Goal: Transaction & Acquisition: Obtain resource

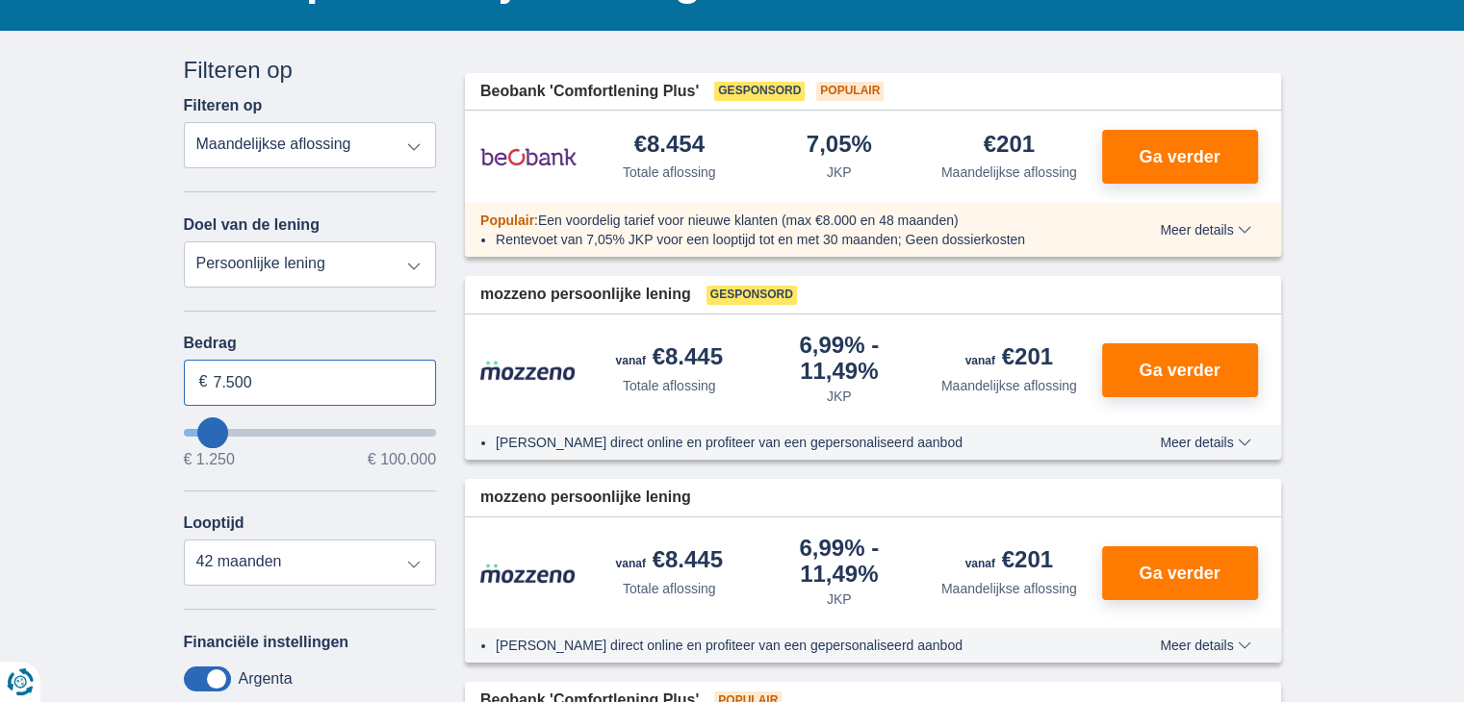
click at [285, 381] on input "7.500" at bounding box center [310, 383] width 253 height 46
type input "7"
type input "16.000"
type input "16250"
select select "84"
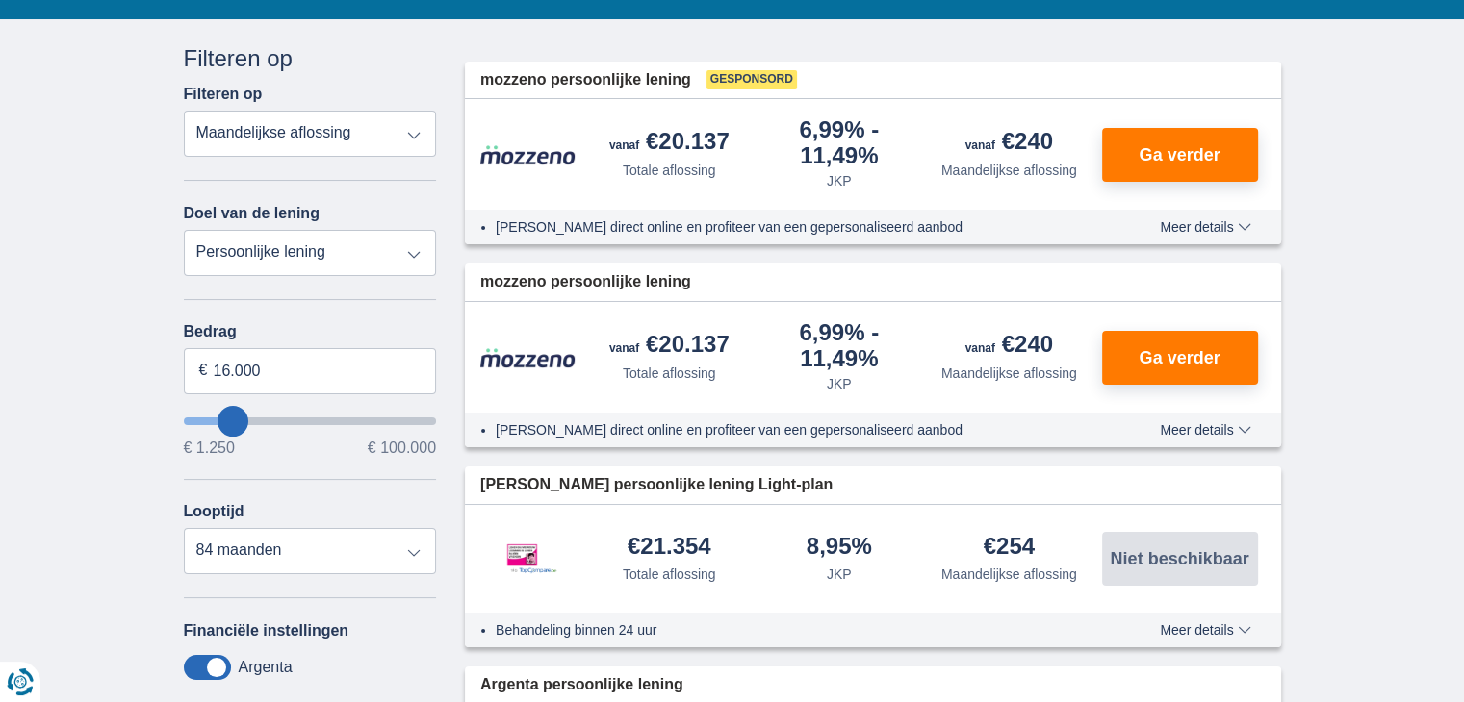
scroll to position [192, 0]
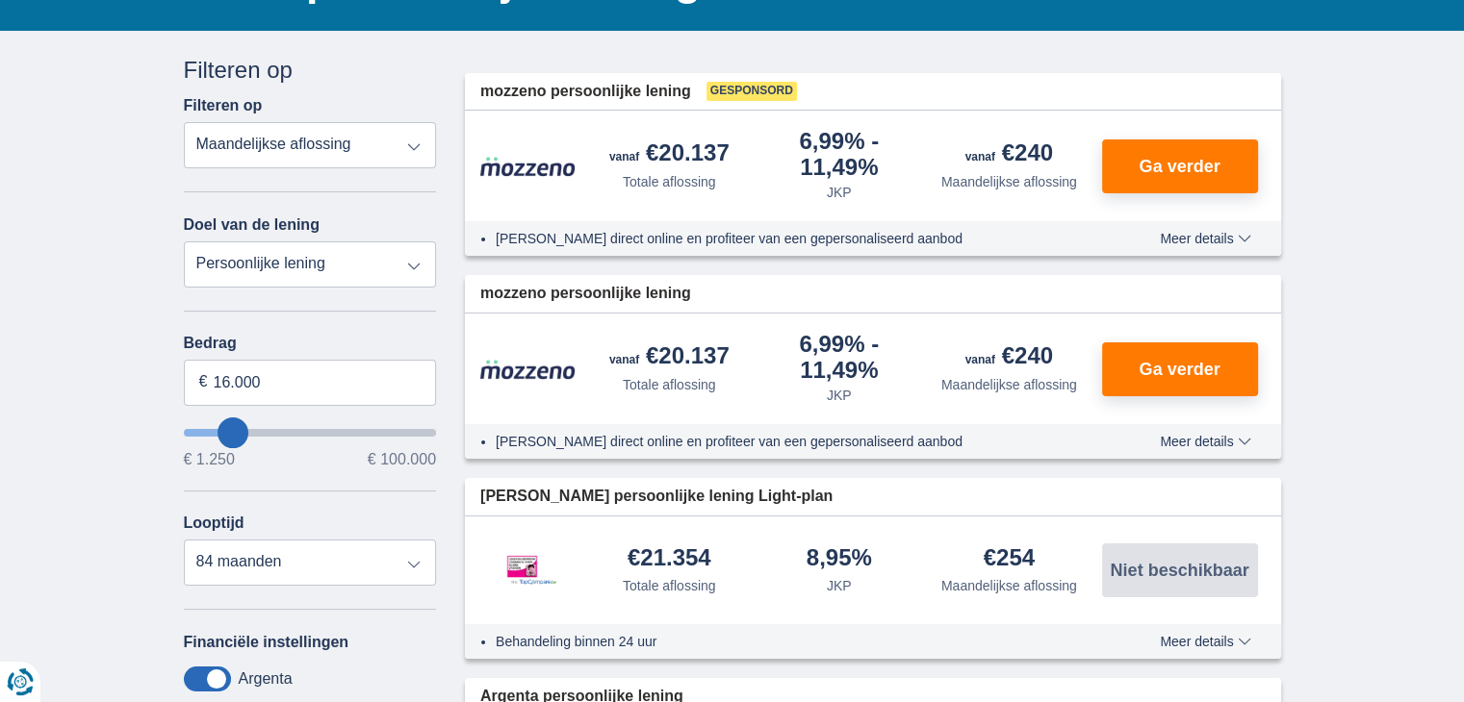
click at [371, 263] on select "Persoonlijke lening Auto Moto / fiets Mobilhome / caravan Renovatie Energie Sch…" at bounding box center [310, 265] width 253 height 46
select select "debtConsolidation"
click at [184, 242] on select "Persoonlijke lening Auto Moto / fiets Mobilhome / caravan Renovatie Energie Sch…" at bounding box center [310, 265] width 253 height 46
type input "10.000"
type input "10250"
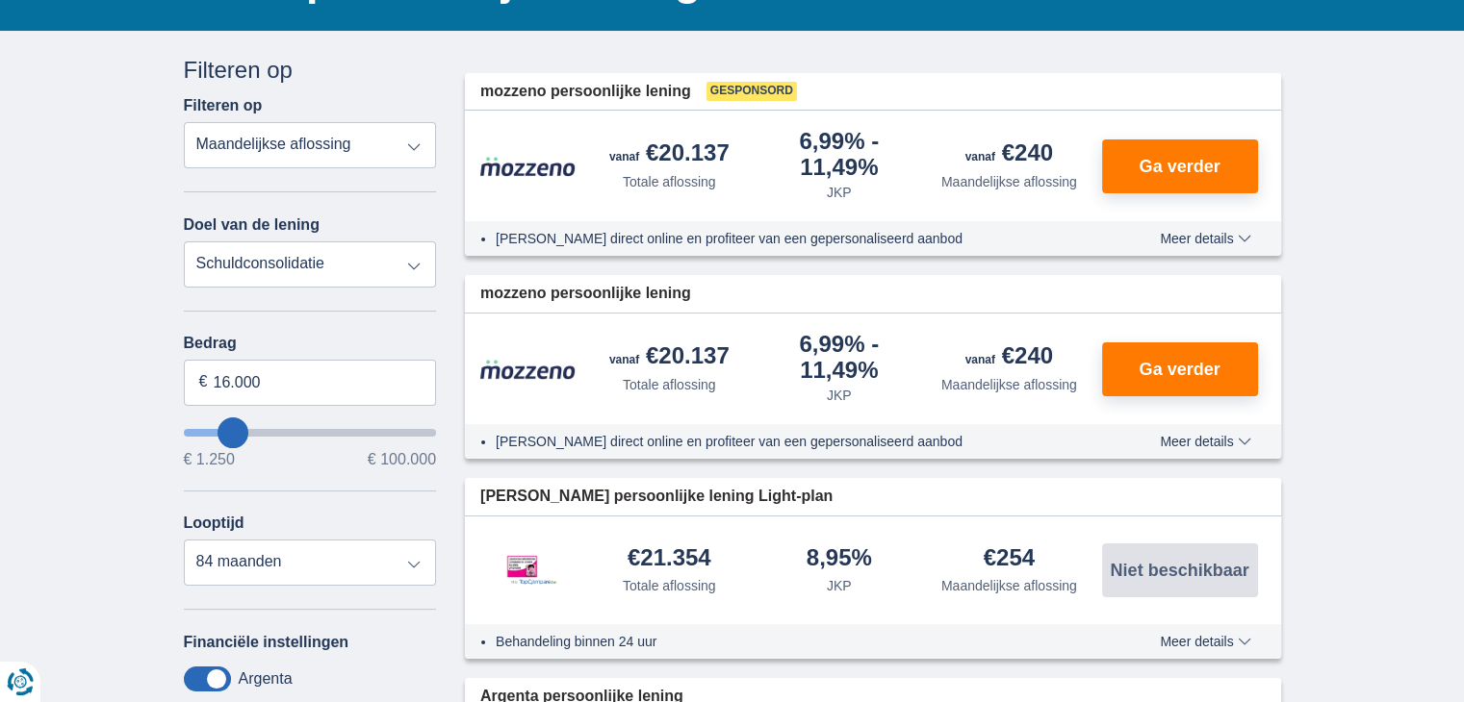
select select "48"
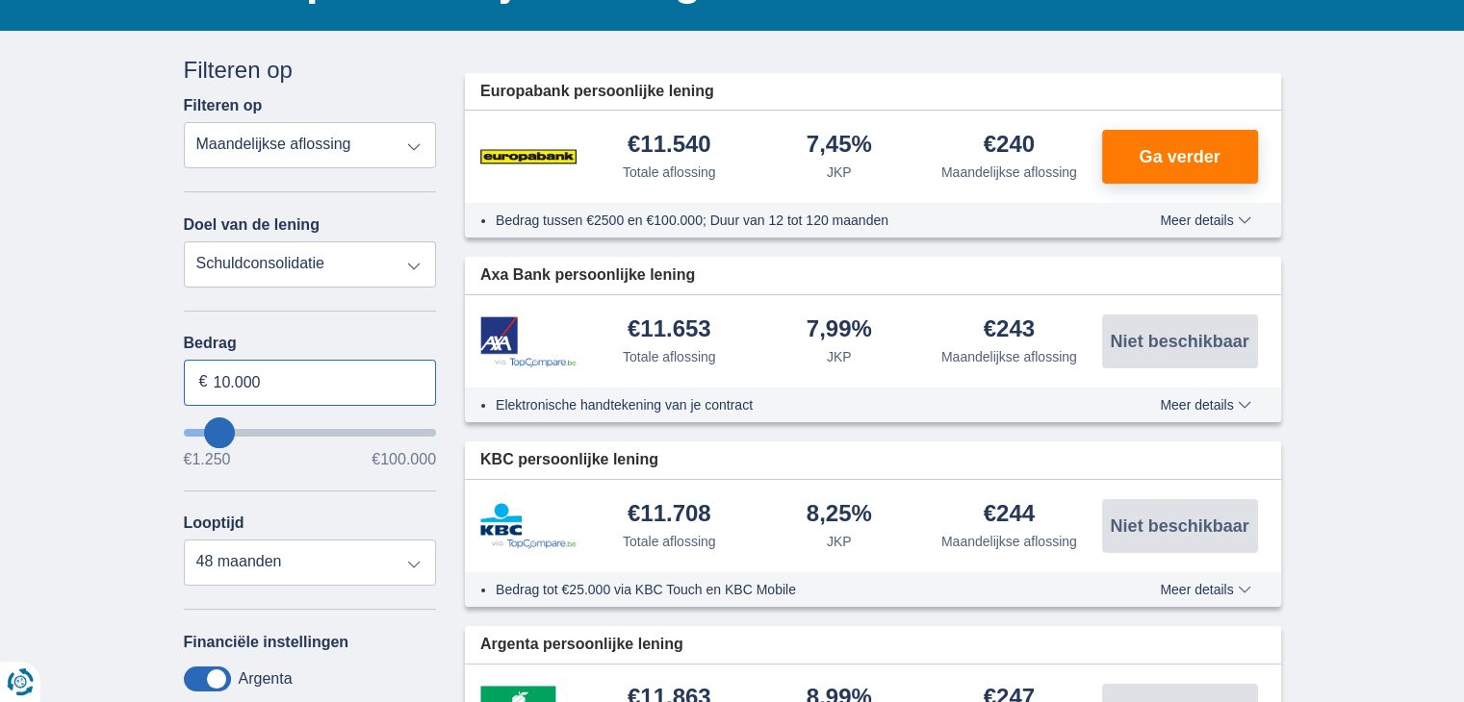
click at [311, 379] on input "10.000" at bounding box center [310, 383] width 253 height 46
type input "1"
type input "5"
type input "70.000"
type input "70250"
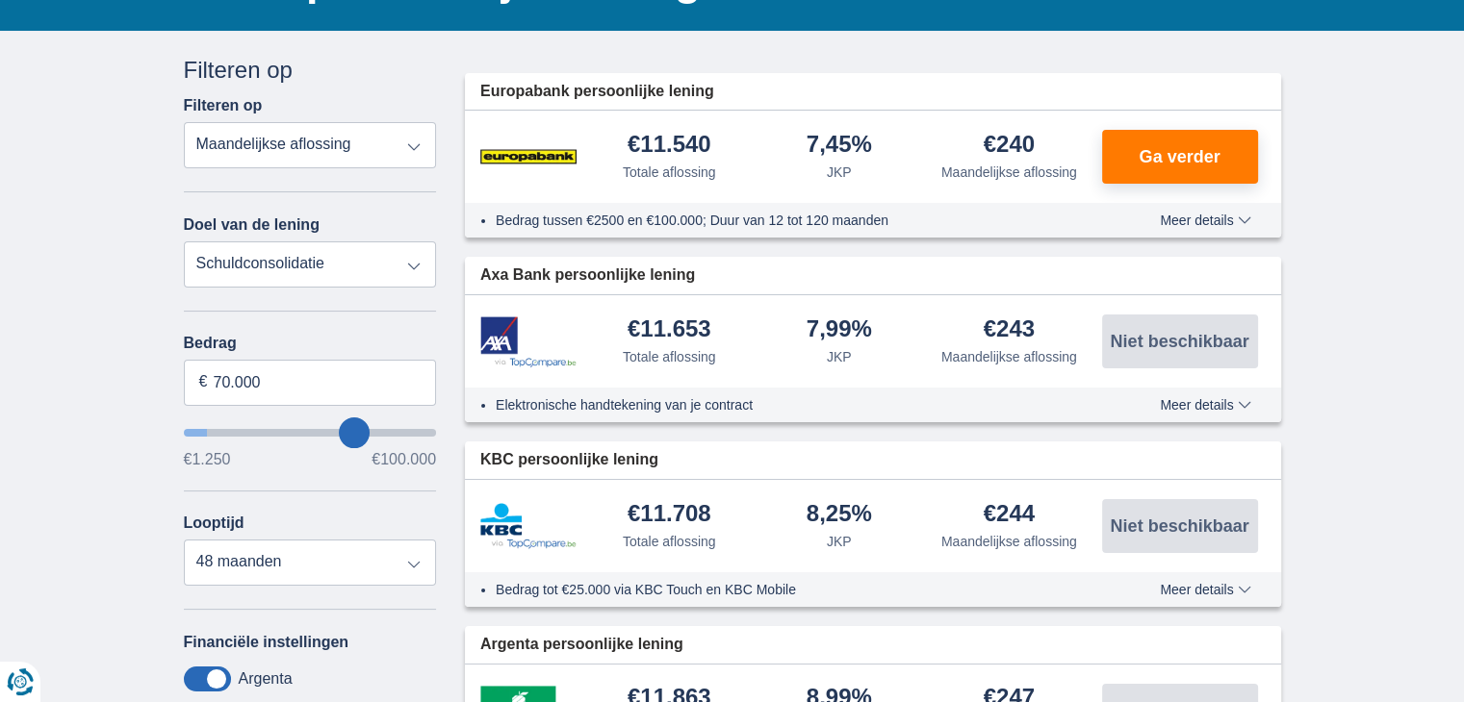
select select "120"
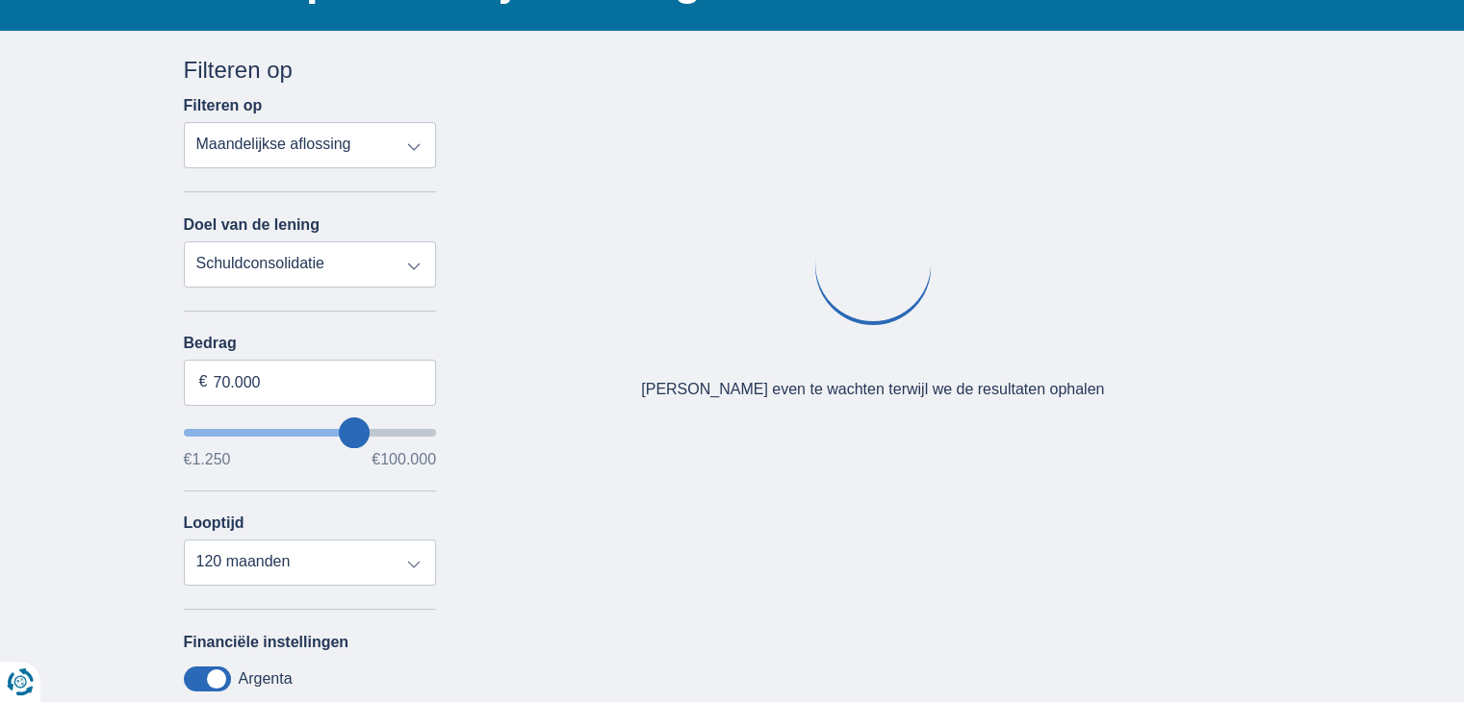
click at [116, 236] on div "× widget.non-eligible-application.title widget.non-eligible-application.text no…" at bounding box center [732, 523] width 1464 height 984
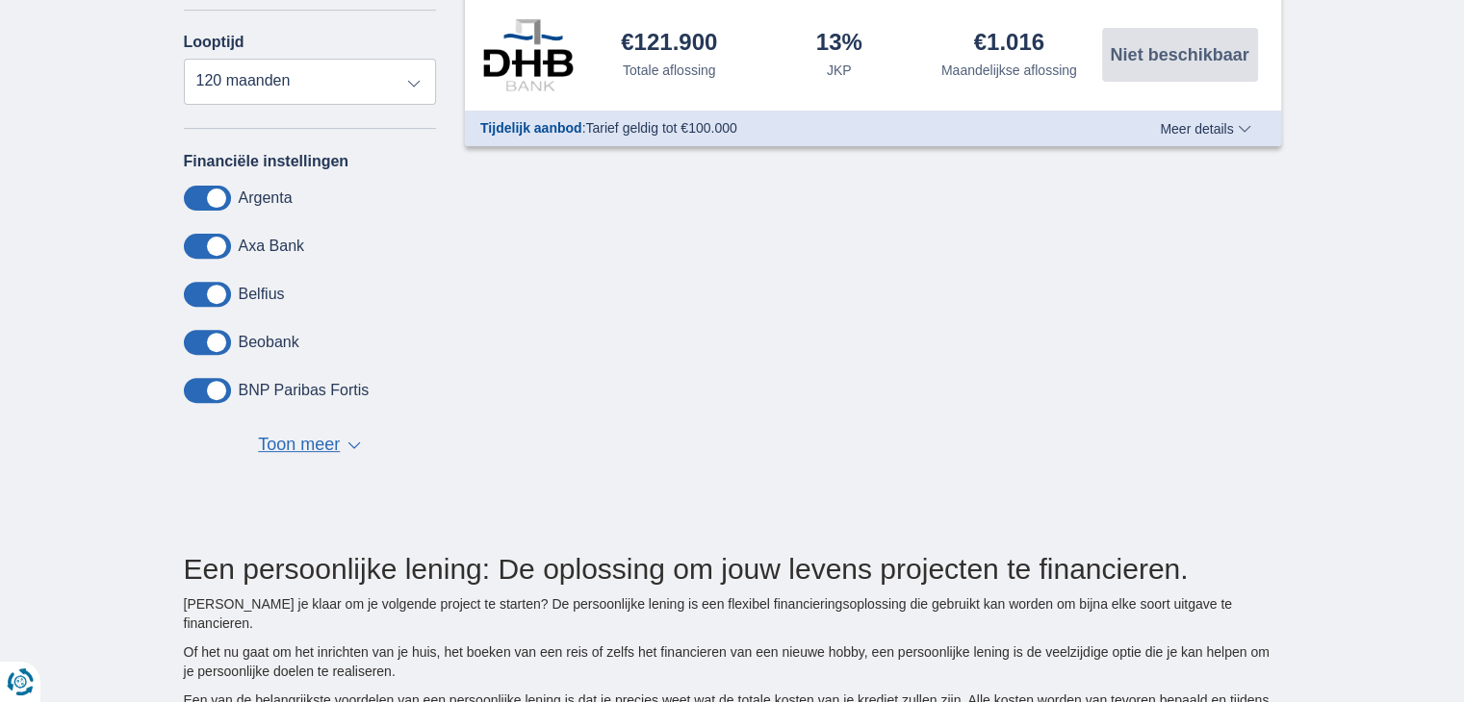
scroll to position [385, 0]
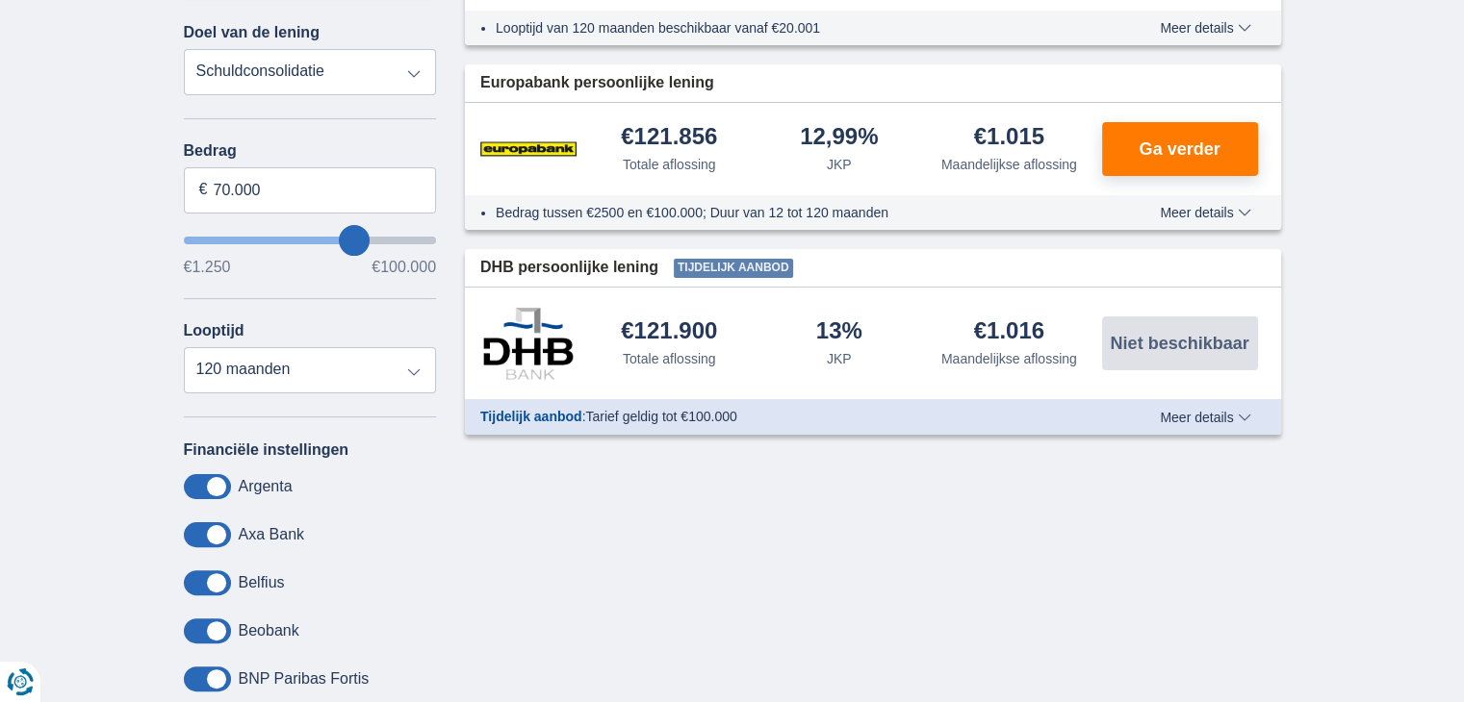
click at [313, 78] on select "Persoonlijke lening Auto Moto / fiets Mobilhome / caravan Renovatie Energie Sch…" at bounding box center [310, 72] width 253 height 46
select select "wedding"
click at [184, 49] on select "Persoonlijke lening Auto Moto / fiets Mobilhome / caravan Renovatie Energie Sch…" at bounding box center [310, 72] width 253 height 46
type input "7.500"
type input "7250"
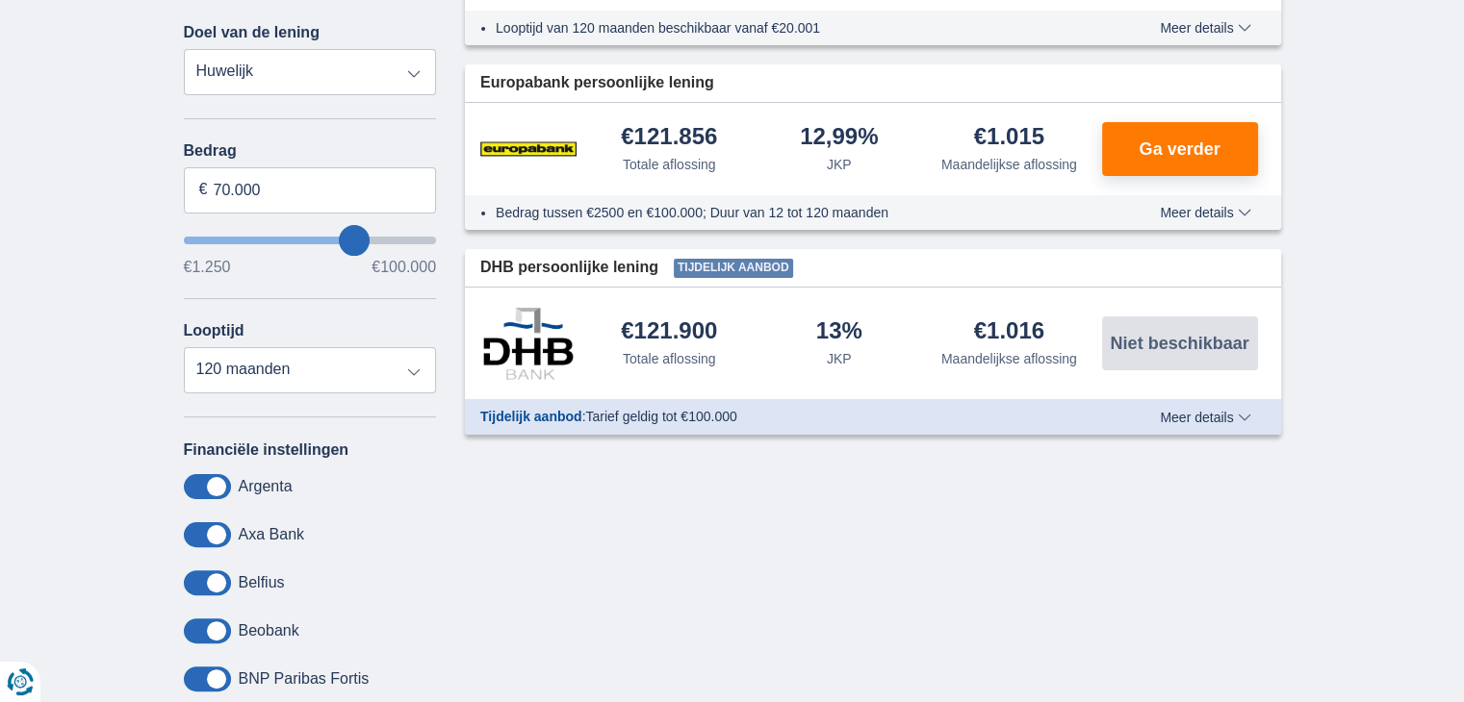
select select "42"
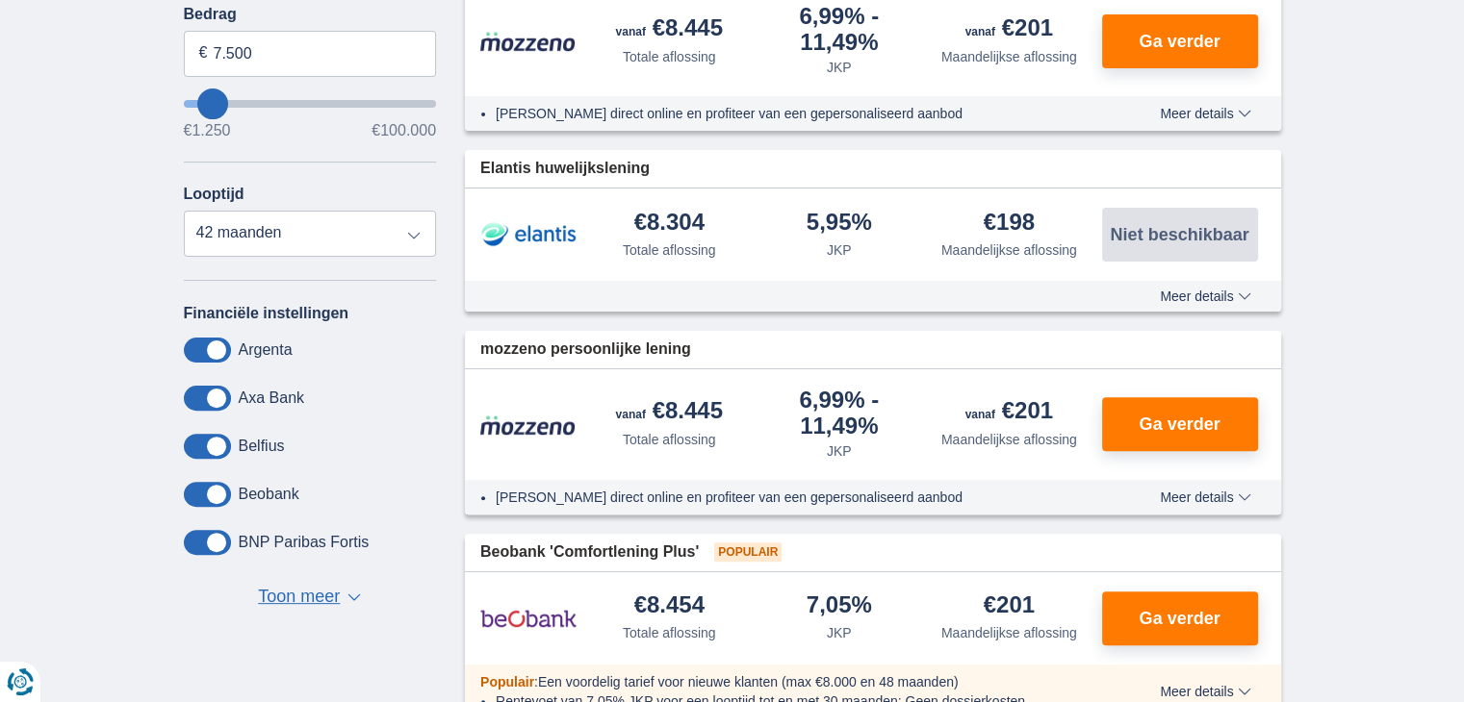
scroll to position [481, 0]
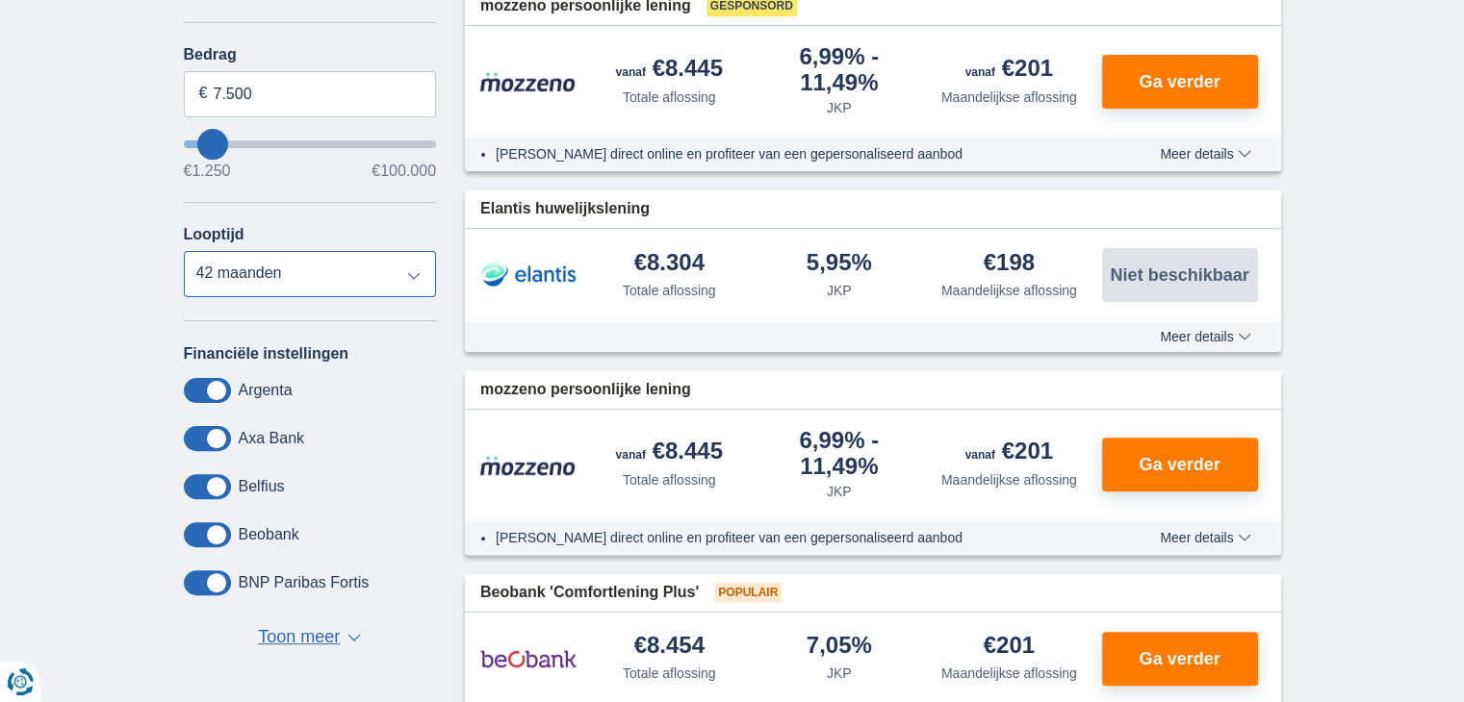
click at [250, 273] on select "12 maanden 18 maanden 24 maanden 30 maanden 36 maanden 42 maanden" at bounding box center [310, 274] width 253 height 46
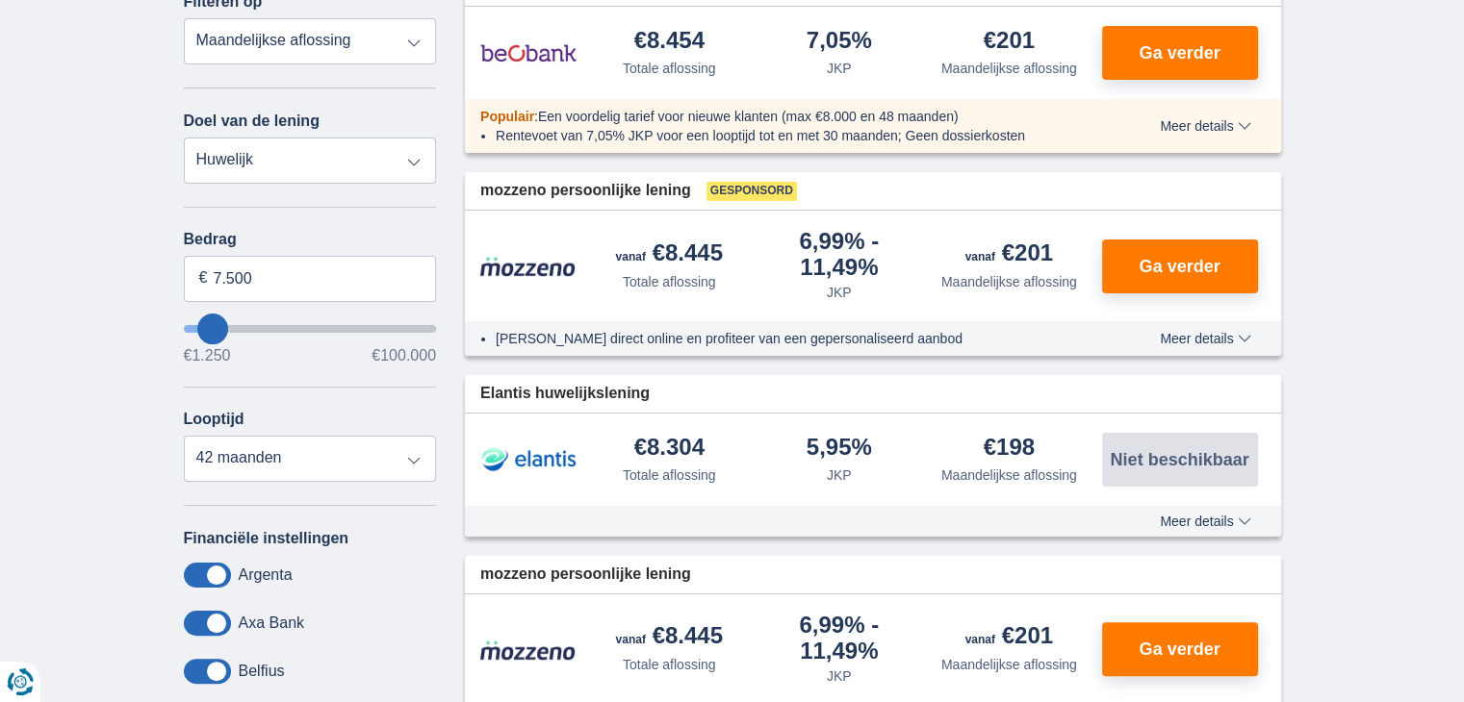
scroll to position [289, 0]
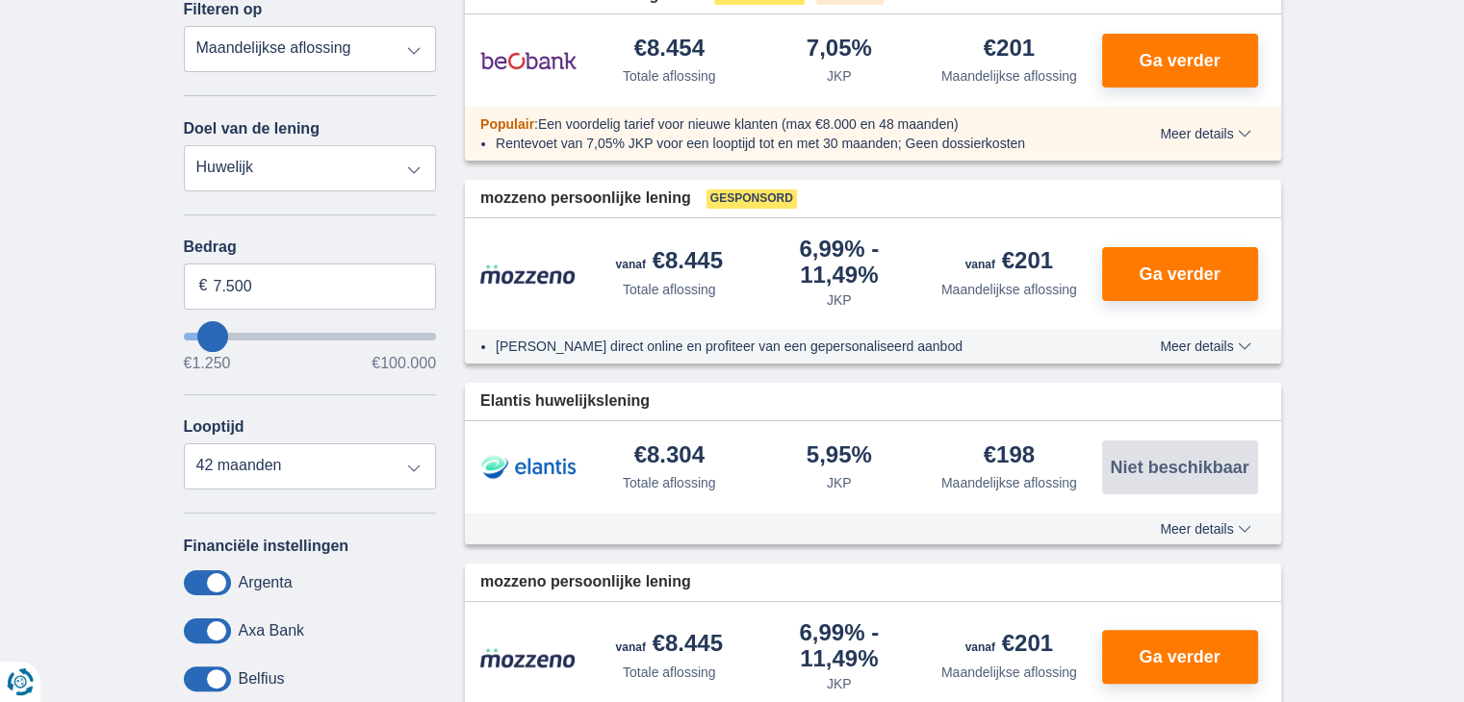
click at [268, 170] on select "Persoonlijke lening Auto Moto / fiets Mobilhome / caravan Renovatie Energie Sch…" at bounding box center [310, 168] width 253 height 46
select select "other"
click at [184, 145] on select "Persoonlijke lening Auto Moto / fiets Mobilhome / caravan Renovatie Energie Sch…" at bounding box center [310, 168] width 253 height 46
type input "7.500"
type input "7250"
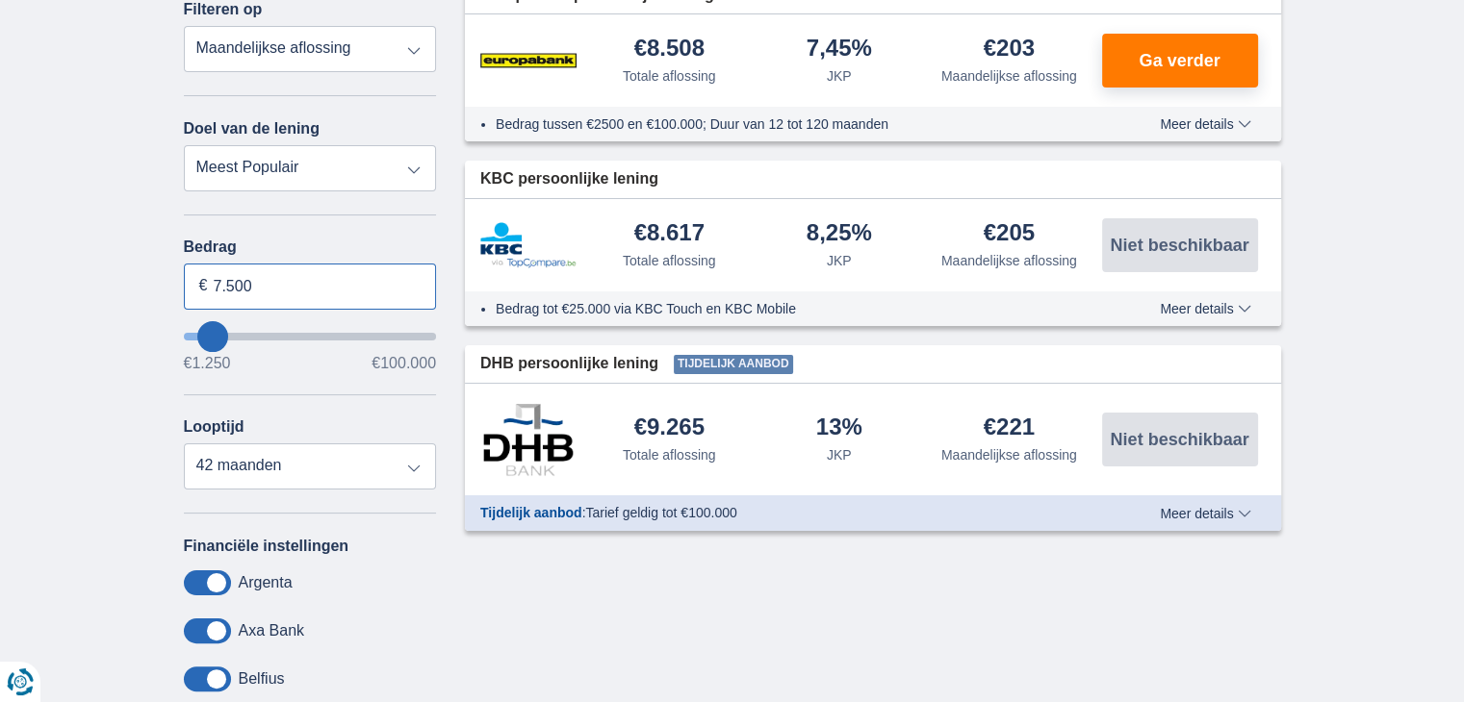
drag, startPoint x: 278, startPoint y: 292, endPoint x: 138, endPoint y: 303, distance: 141.0
click at [149, 301] on div "× widget.non-eligible-application.title widget.non-eligible-application.text no…" at bounding box center [732, 427] width 1464 height 984
type input "16.000"
type input "16250"
click at [73, 379] on div "× widget.non-eligible-application.title widget.non-eligible-application.text no…" at bounding box center [732, 427] width 1464 height 984
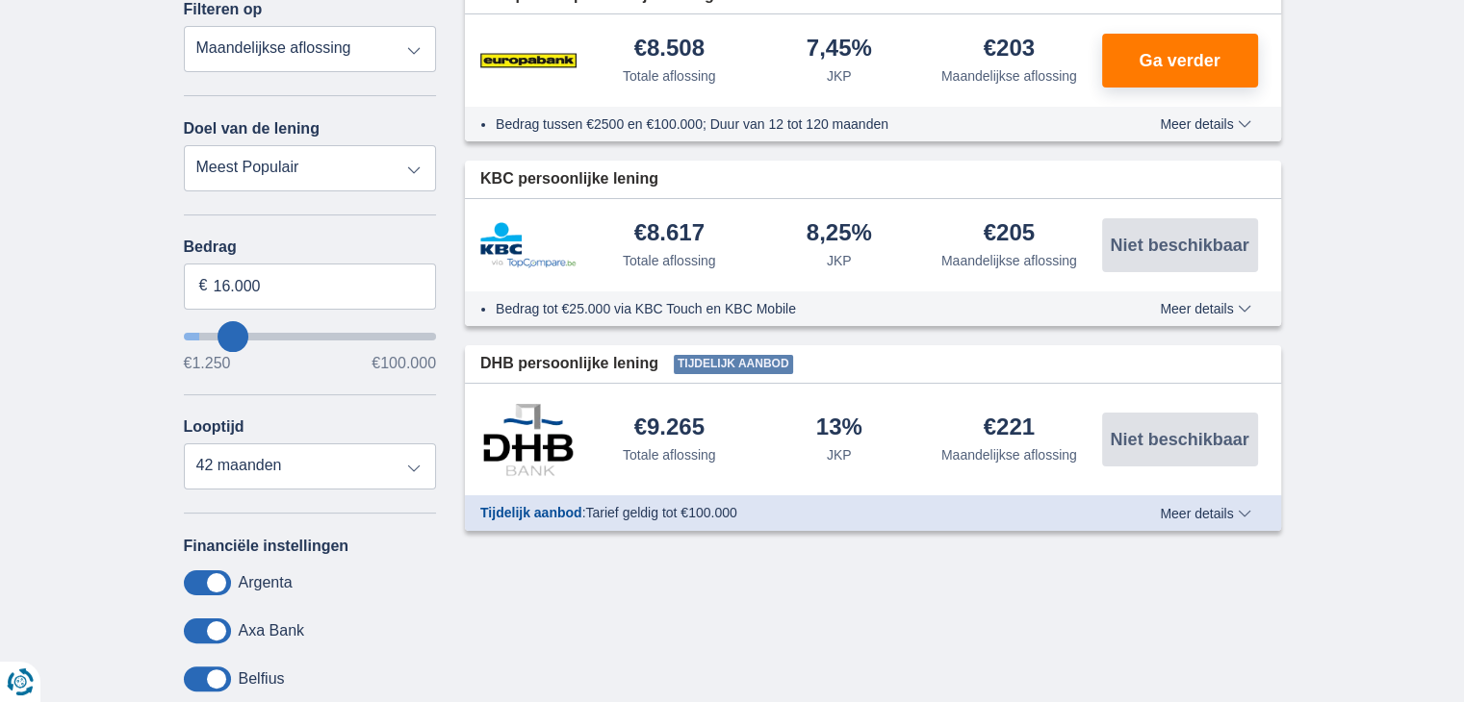
select select "84"
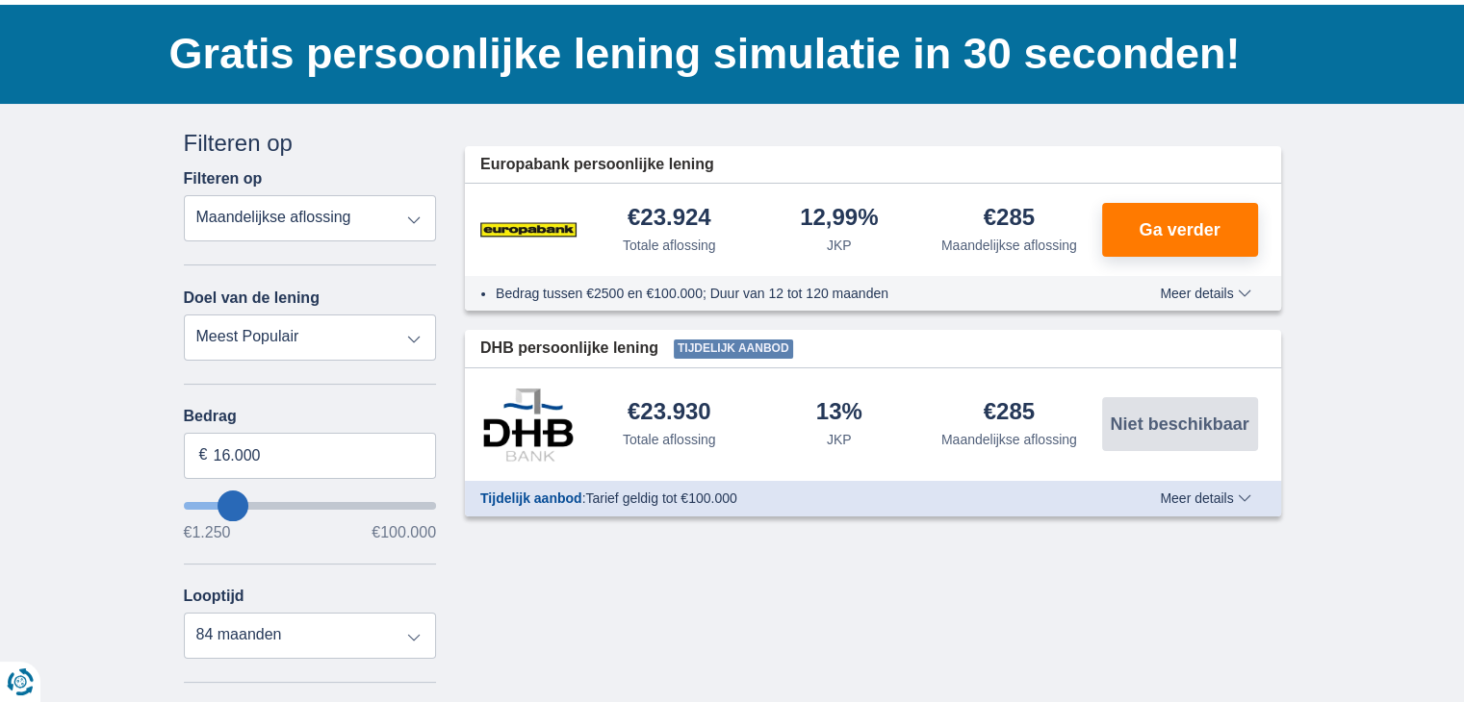
scroll to position [0, 0]
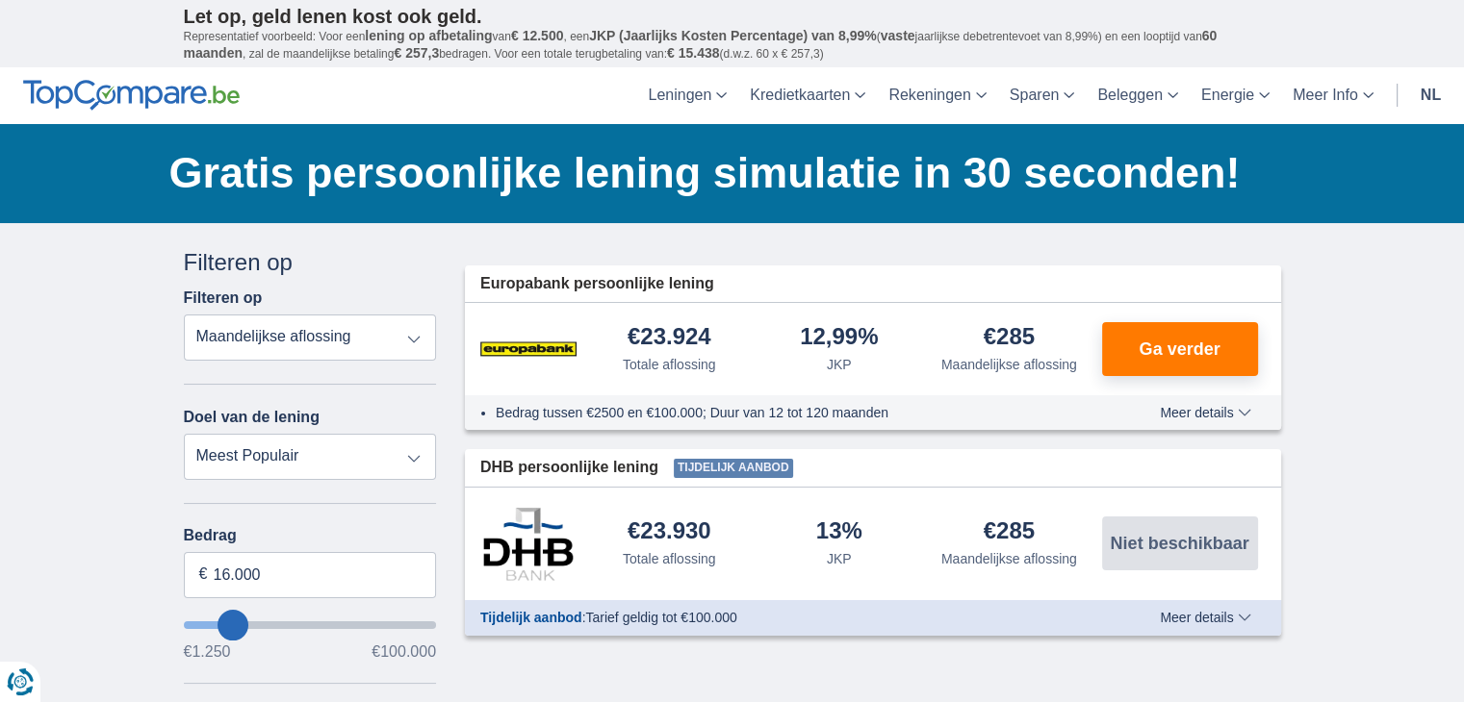
click at [346, 459] on select "Persoonlijke lening Auto Moto / fiets Mobilhome / caravan Renovatie Energie Sch…" at bounding box center [310, 457] width 253 height 46
select select "renovationLoan"
click at [184, 434] on select "Persoonlijke lening Auto Moto / fiets Mobilhome / caravan Renovatie Energie Sch…" at bounding box center [310, 457] width 253 height 46
type input "15.000"
type input "15250"
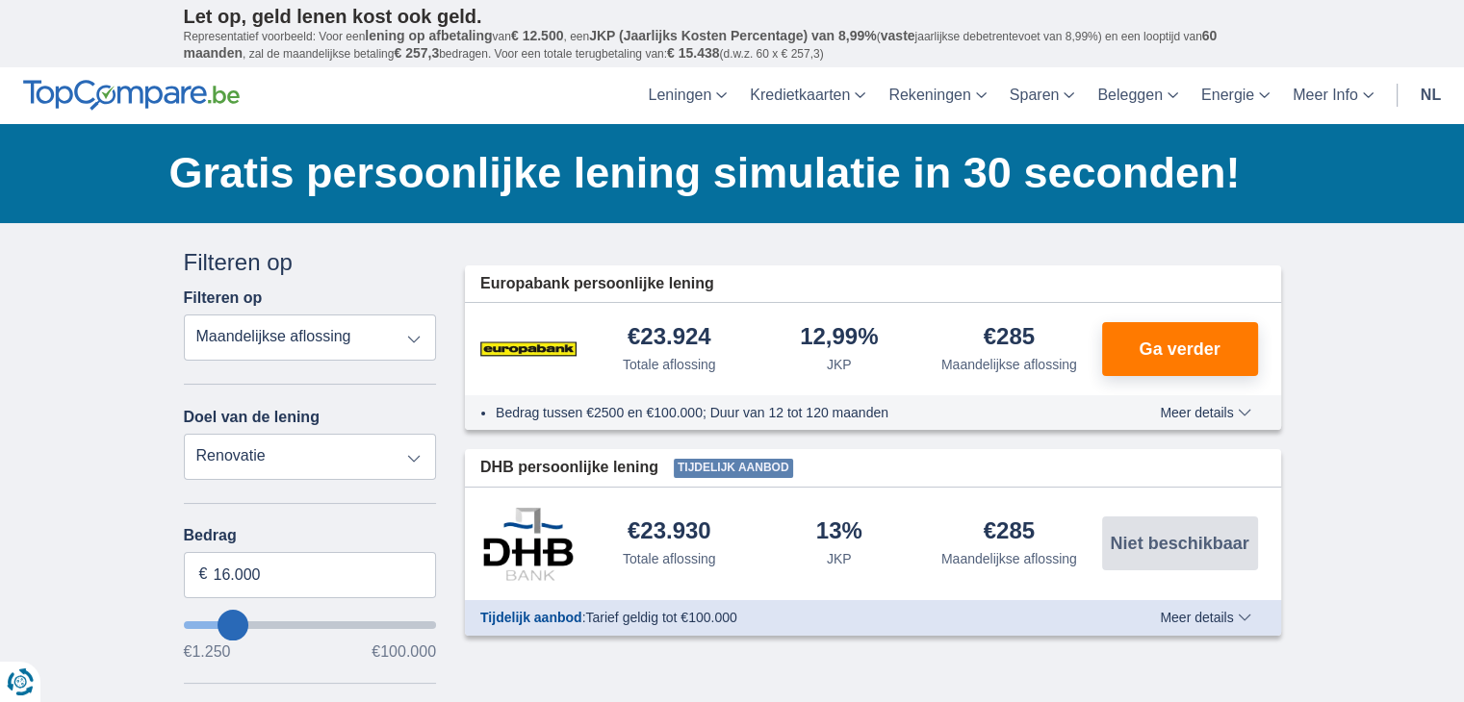
select select "60"
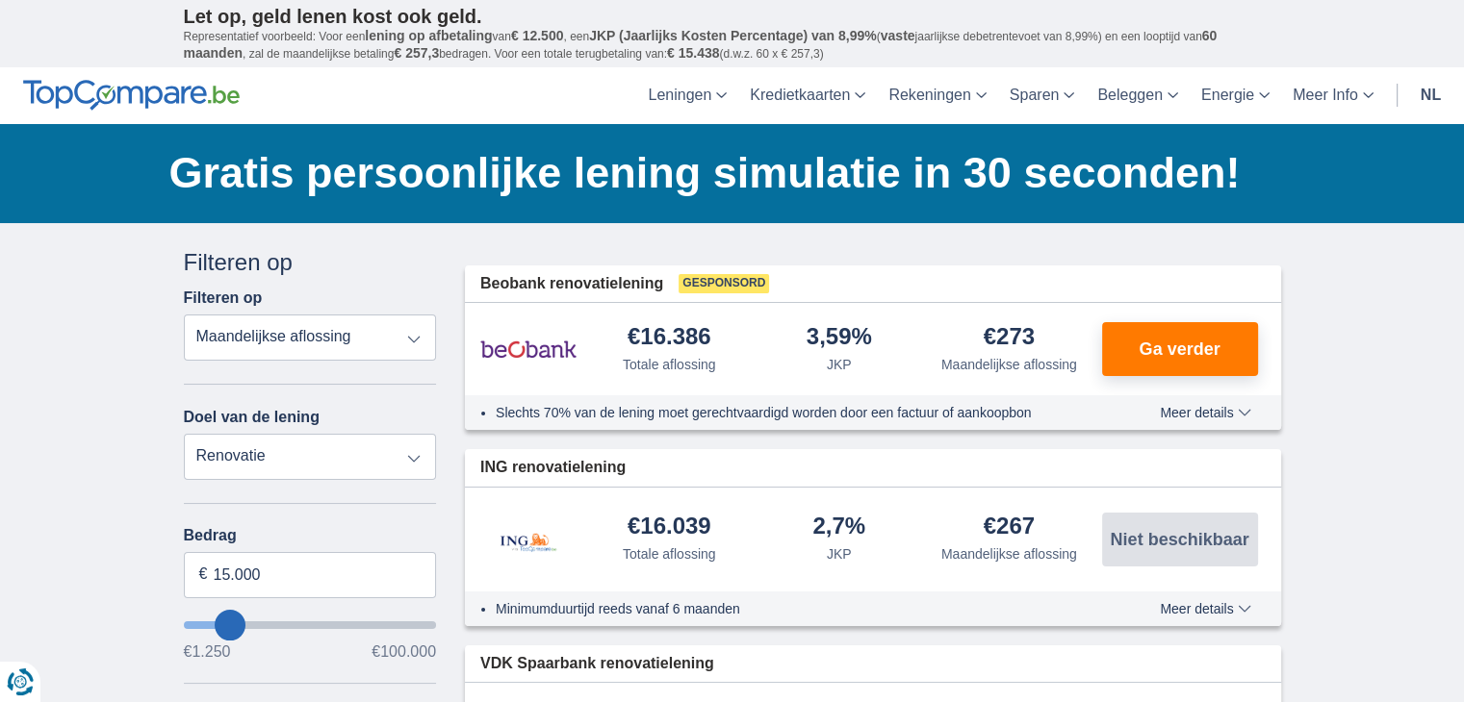
click at [1213, 415] on span "Meer details" at bounding box center [1205, 412] width 90 height 13
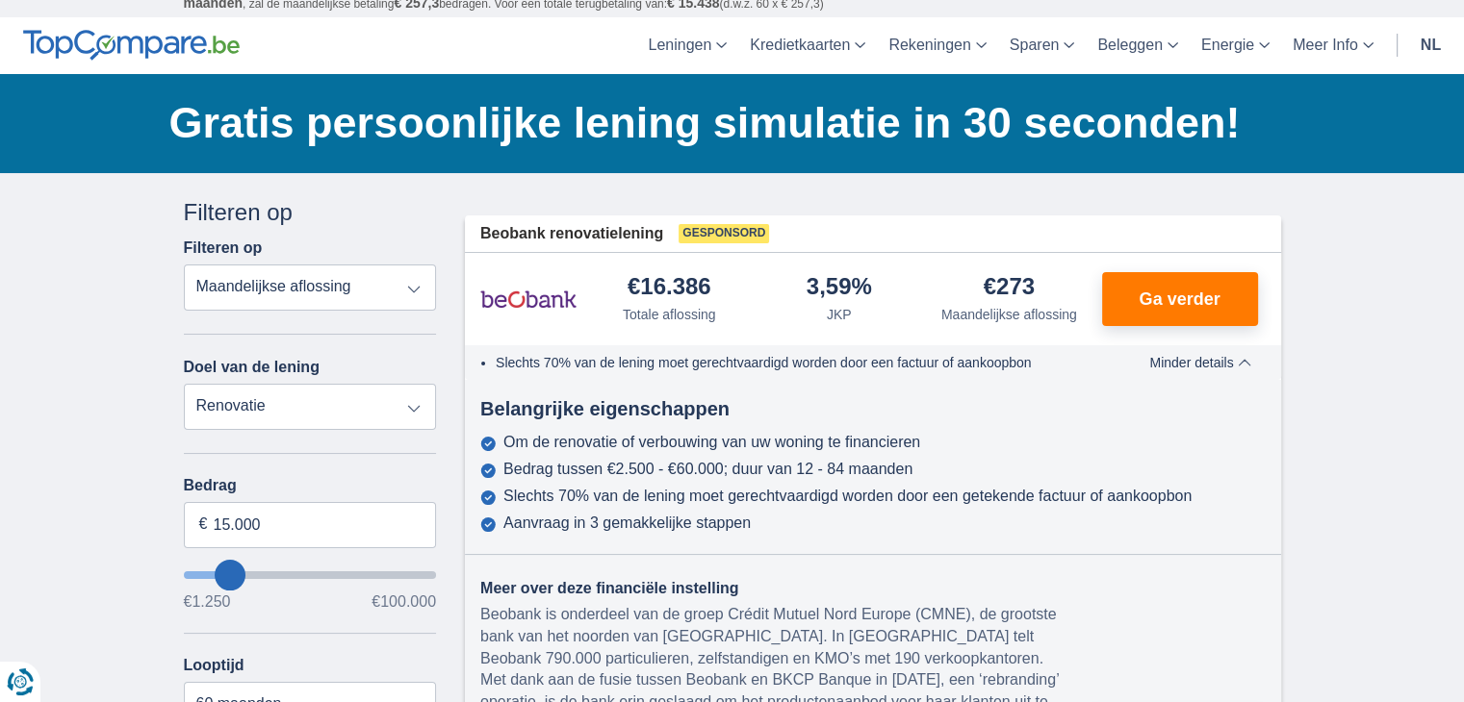
scroll to position [192, 0]
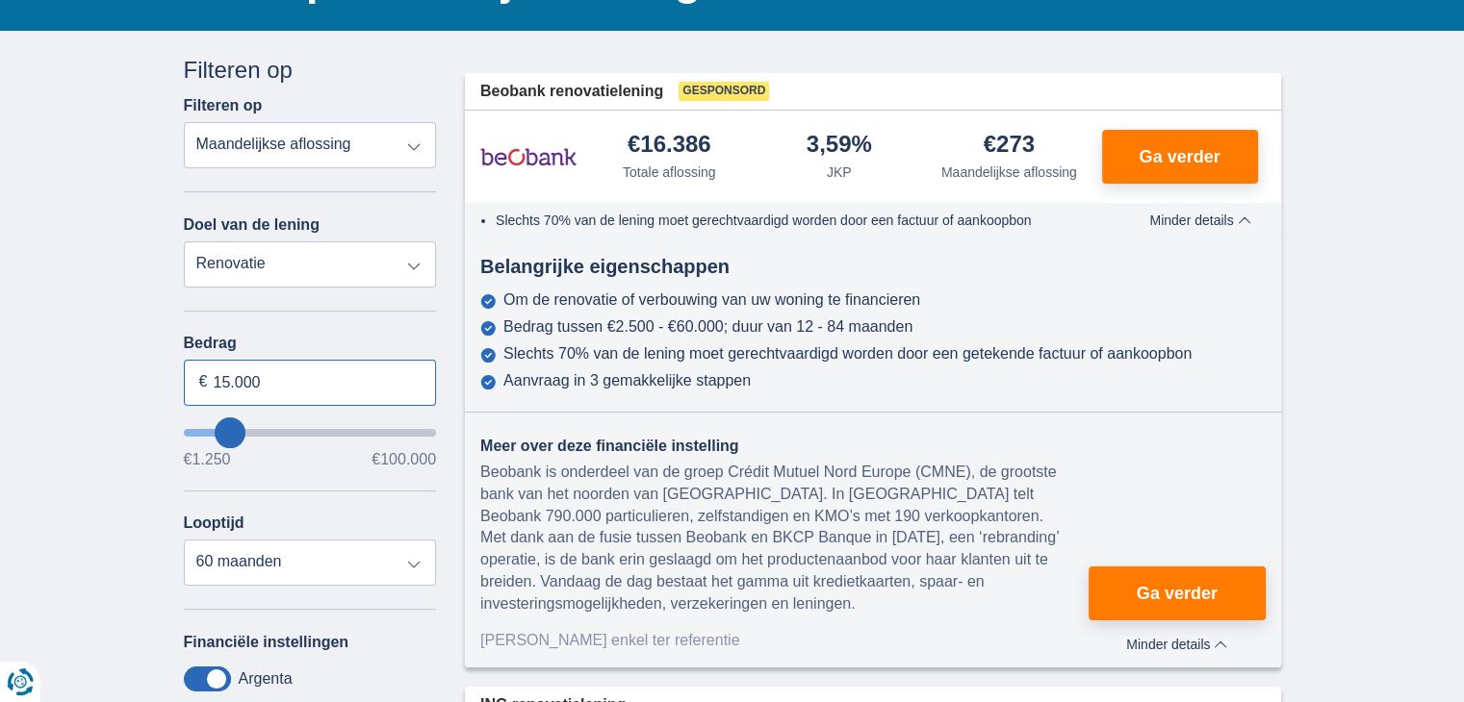
click at [271, 382] on input "15.000" at bounding box center [310, 383] width 253 height 46
type input "1"
click at [374, 398] on input "60.000" at bounding box center [310, 383] width 253 height 46
type input "60.000"
type input "60250"
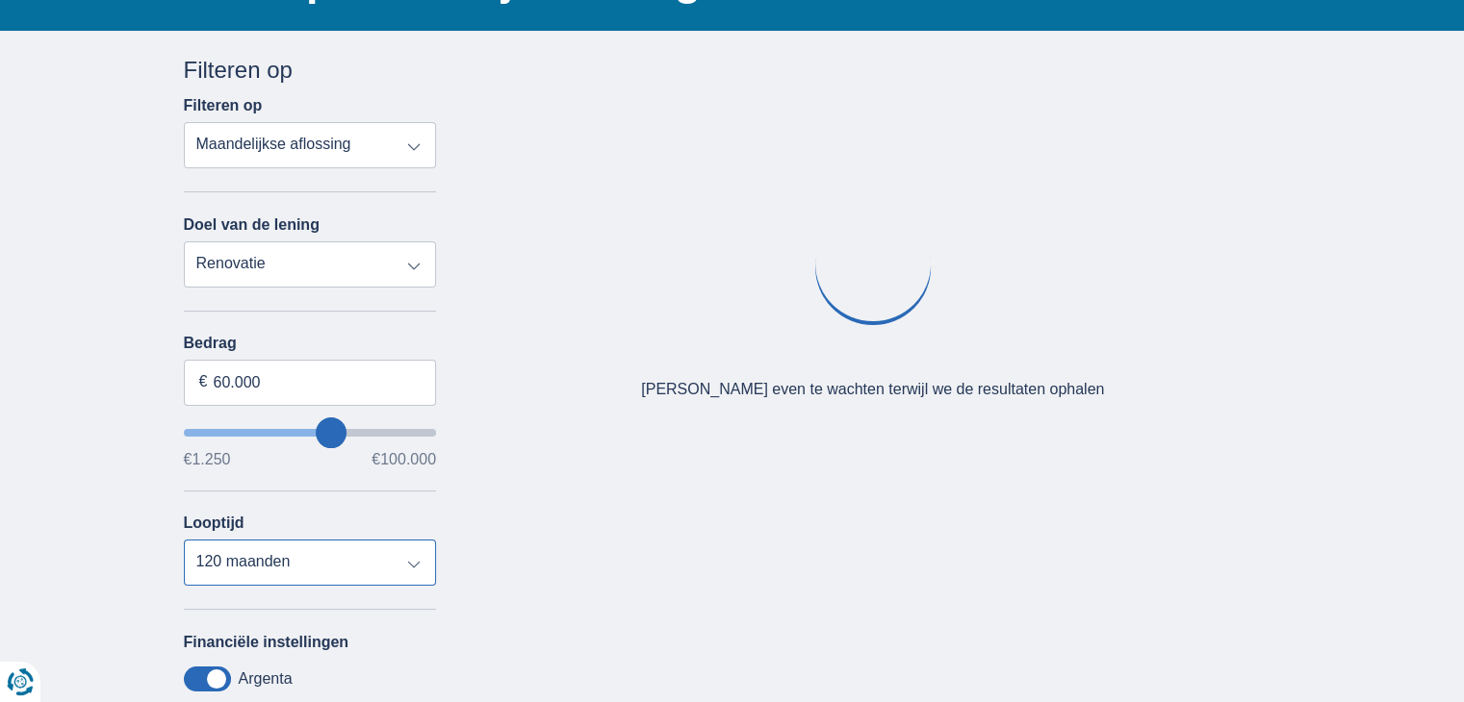
click at [350, 571] on select "12 maanden 18 maanden 24 maanden 30 maanden 36 maanden 42 maanden 48 maanden 60…" at bounding box center [310, 563] width 253 height 46
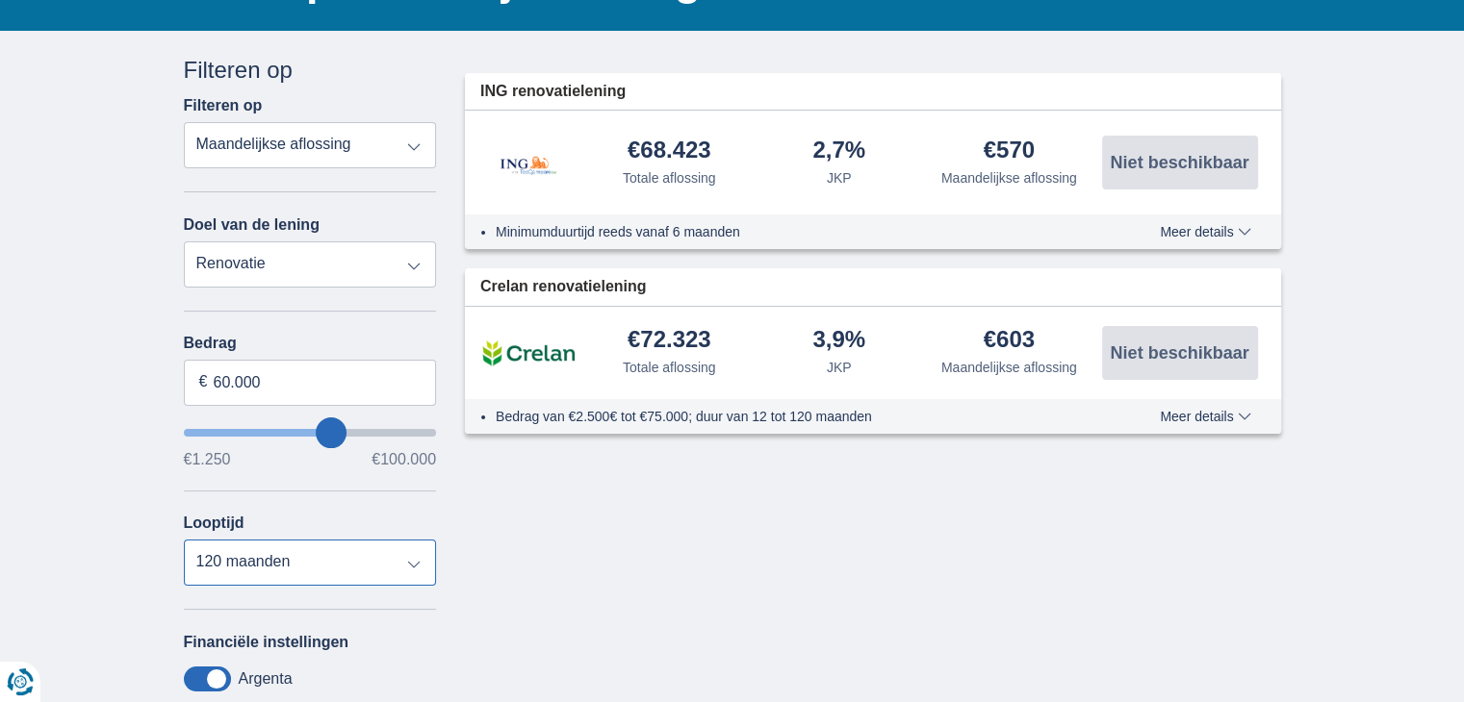
click at [184, 540] on select "12 maanden 18 maanden 24 maanden 30 maanden 36 maanden 42 maanden 48 maanden 60…" at bounding box center [310, 563] width 253 height 46
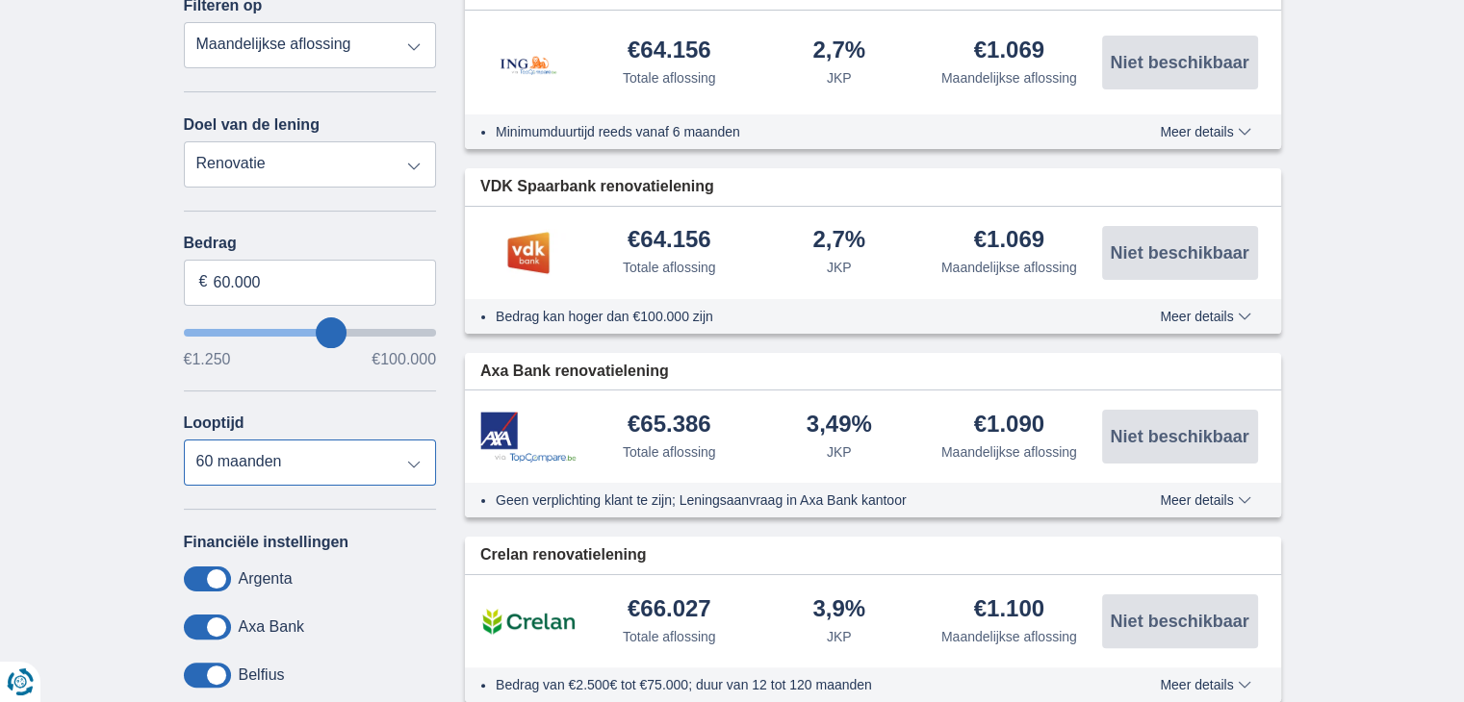
scroll to position [289, 0]
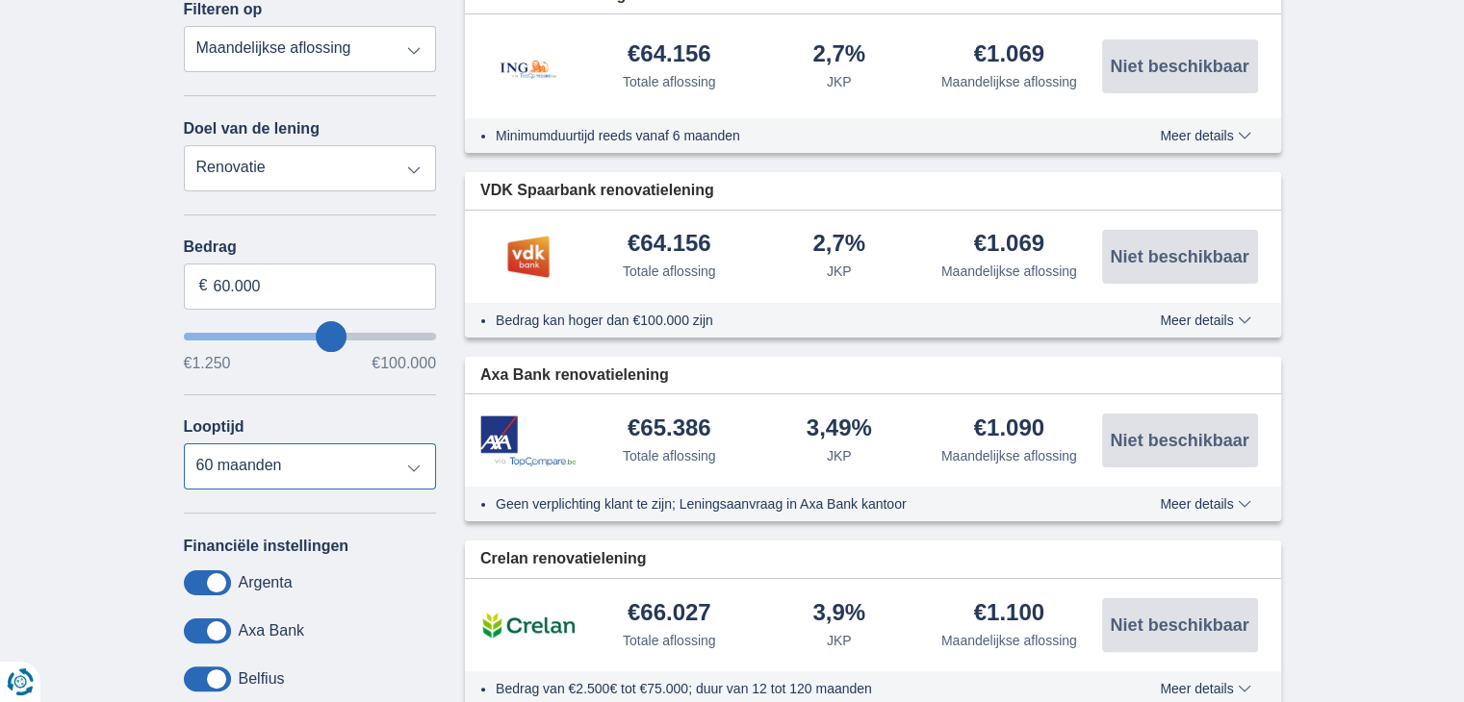
click at [225, 463] on select "12 maanden 18 maanden 24 maanden 30 maanden 36 maanden 42 maanden 48 maanden 60…" at bounding box center [310, 467] width 253 height 46
click at [184, 444] on select "12 maanden 18 maanden 24 maanden 30 maanden 36 maanden 42 maanden 48 maanden 60…" at bounding box center [310, 467] width 253 height 46
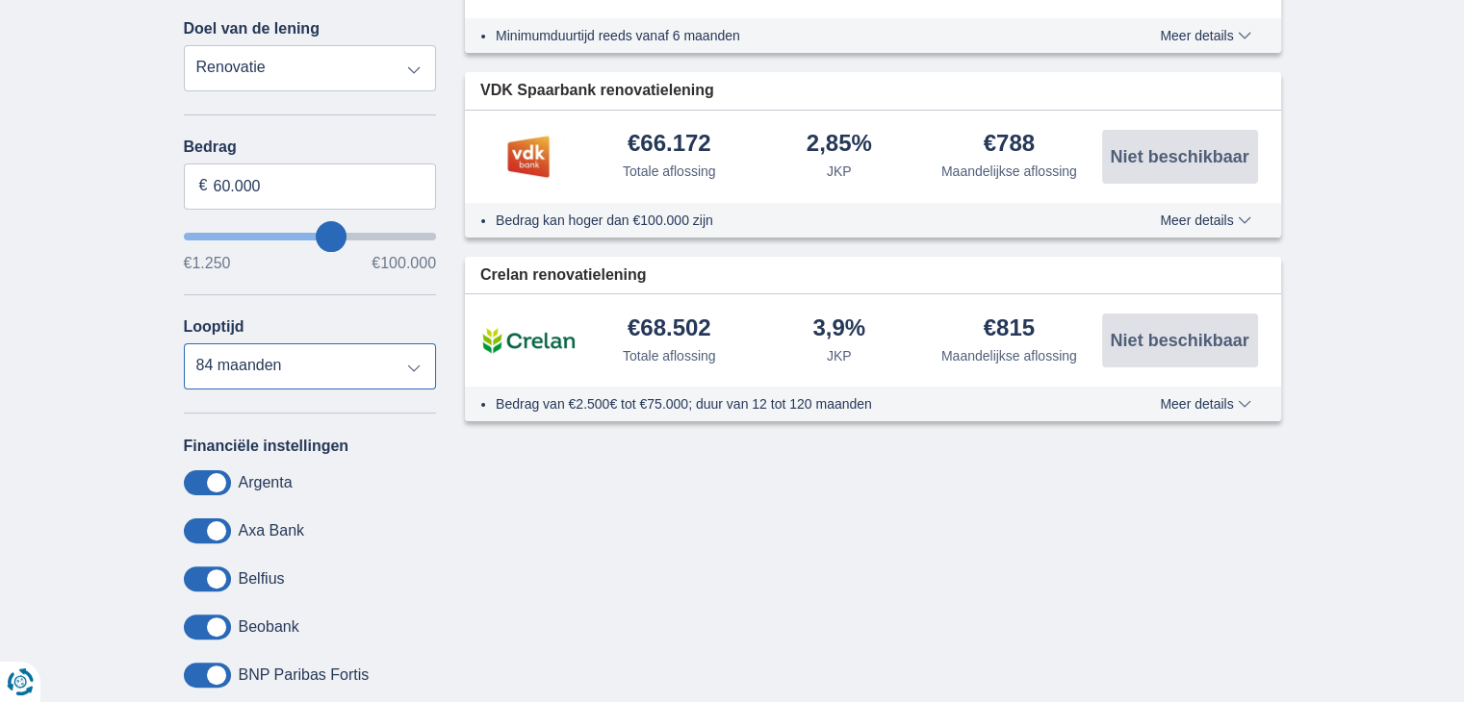
scroll to position [481, 0]
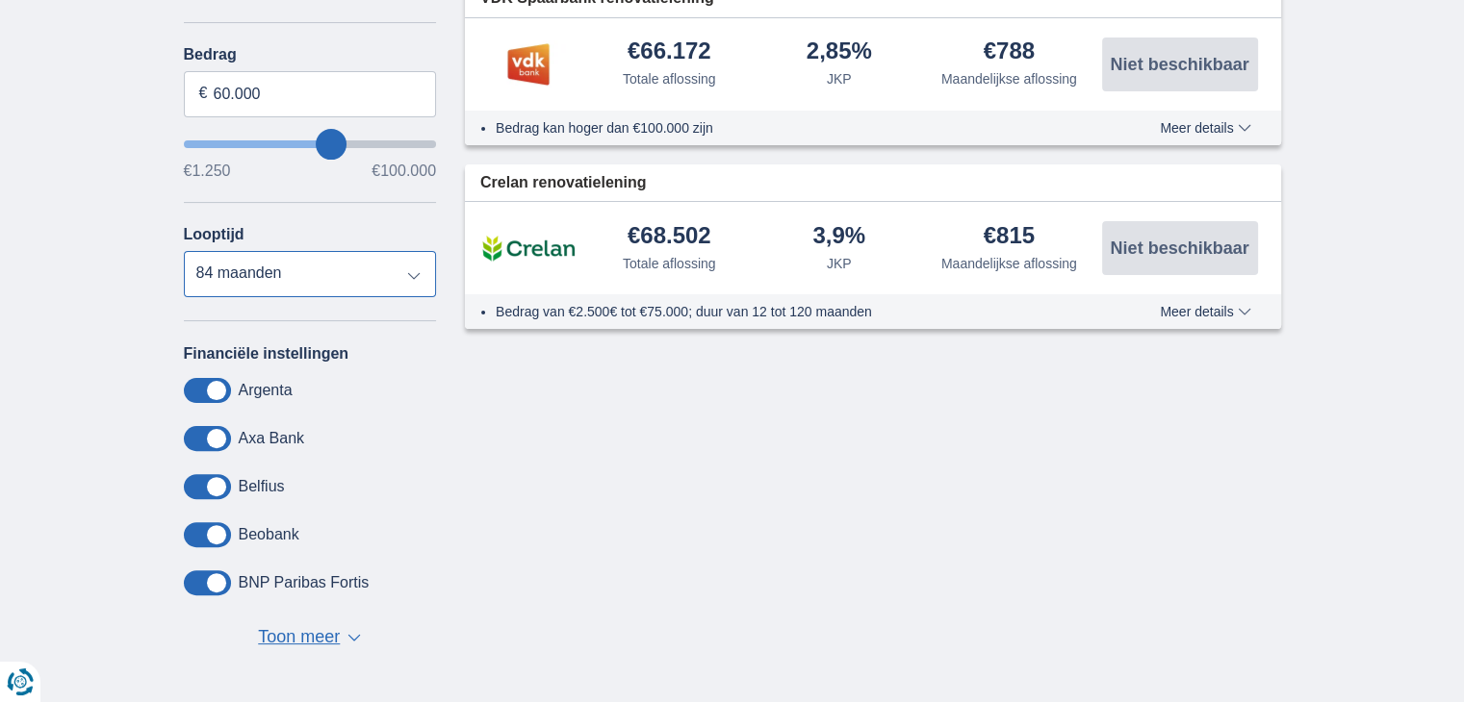
click at [308, 268] on select "12 maanden 18 maanden 24 maanden 30 maanden 36 maanden 42 maanden 48 maanden 60…" at bounding box center [310, 274] width 253 height 46
select select "96"
click at [184, 251] on select "12 maanden 18 maanden 24 maanden 30 maanden 36 maanden 42 maanden 48 maanden 60…" at bounding box center [310, 274] width 253 height 46
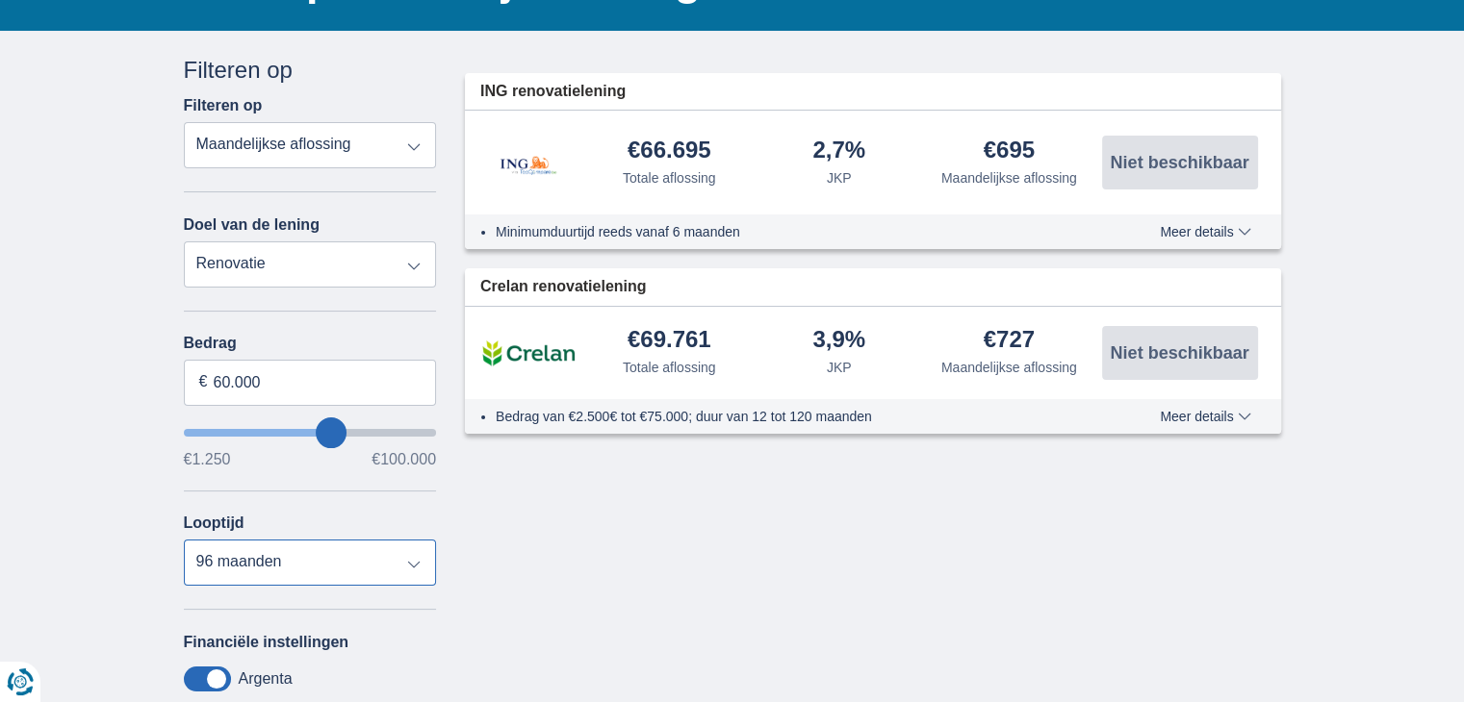
scroll to position [0, 0]
